Goal: Find specific page/section: Find specific page/section

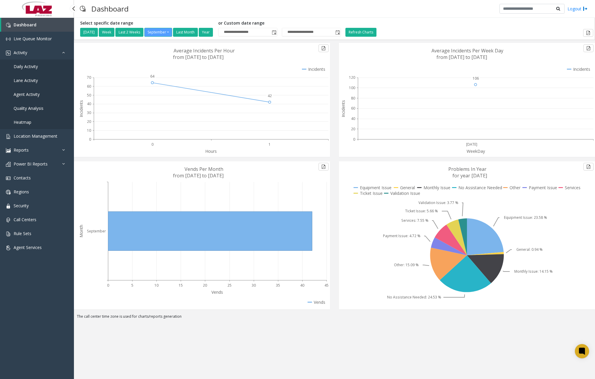
drag, startPoint x: 0, startPoint y: 0, endPoint x: 27, endPoint y: 67, distance: 72.5
click at [27, 67] on span "Daily Activity" at bounding box center [26, 67] width 24 height 6
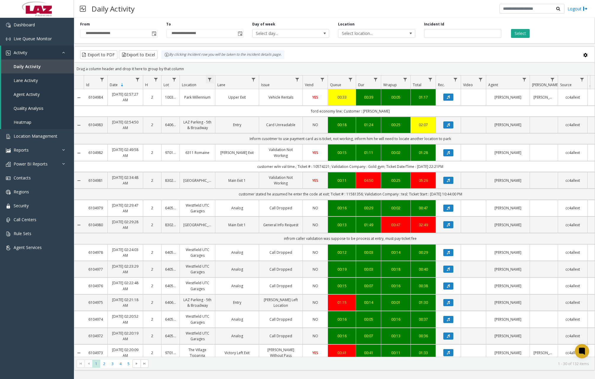
click at [212, 79] on span "Data table" at bounding box center [209, 79] width 5 height 5
click at [233, 102] on input "Location Filter" at bounding box center [235, 105] width 50 height 10
type input "******"
click at [247, 161] on button "Filter" at bounding box center [248, 160] width 24 height 13
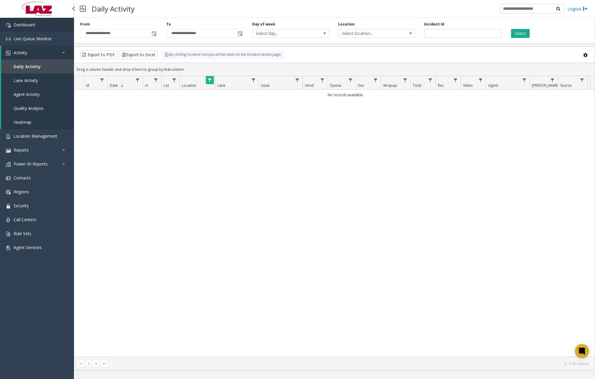
click at [31, 28] on link "Dashboard" at bounding box center [37, 25] width 74 height 14
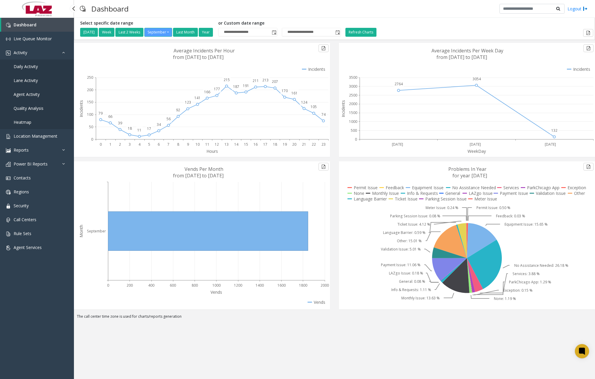
click at [38, 63] on link "Daily Activity" at bounding box center [37, 66] width 74 height 14
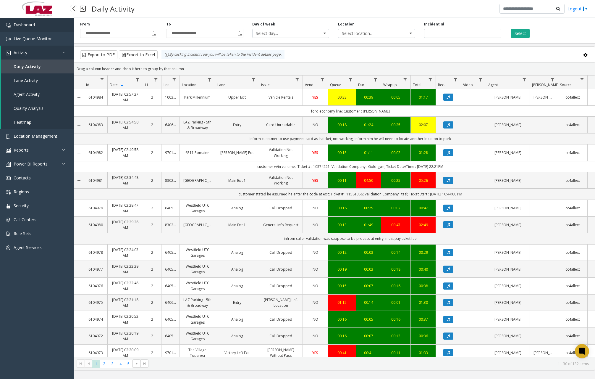
click at [53, 26] on link "Dashboard" at bounding box center [37, 25] width 74 height 14
